Goal: Share content

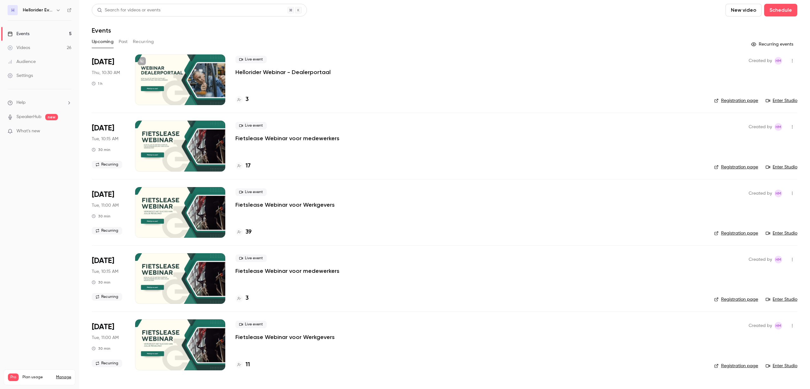
click at [297, 72] on p "Hellorider Webinar - Dealerportaal" at bounding box center [282, 72] width 95 height 8
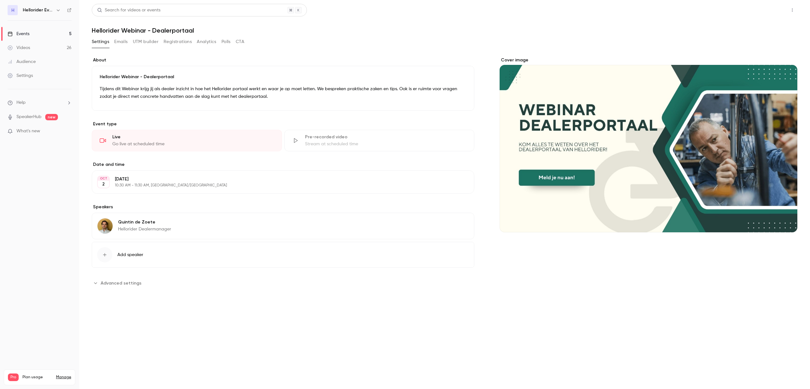
click at [769, 9] on button "Share" at bounding box center [769, 10] width 25 height 13
